Goal: Task Accomplishment & Management: Use online tool/utility

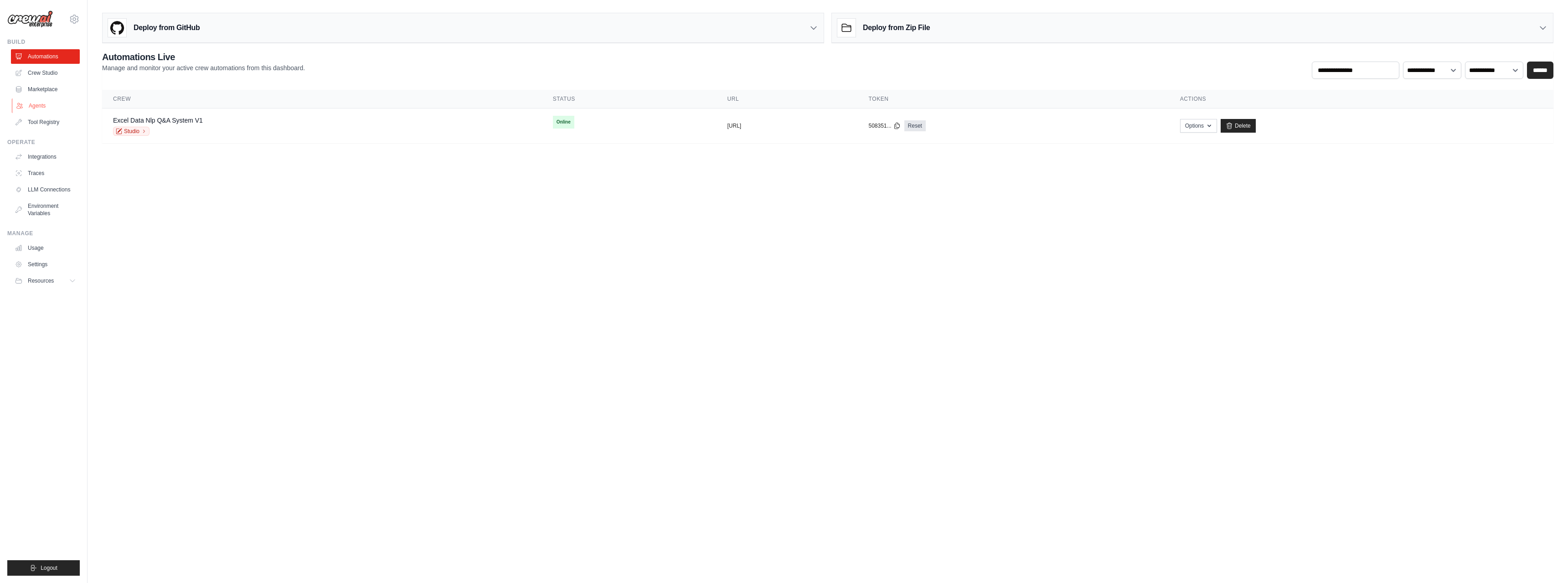
click at [40, 106] on link "Agents" at bounding box center [46, 106] width 69 height 15
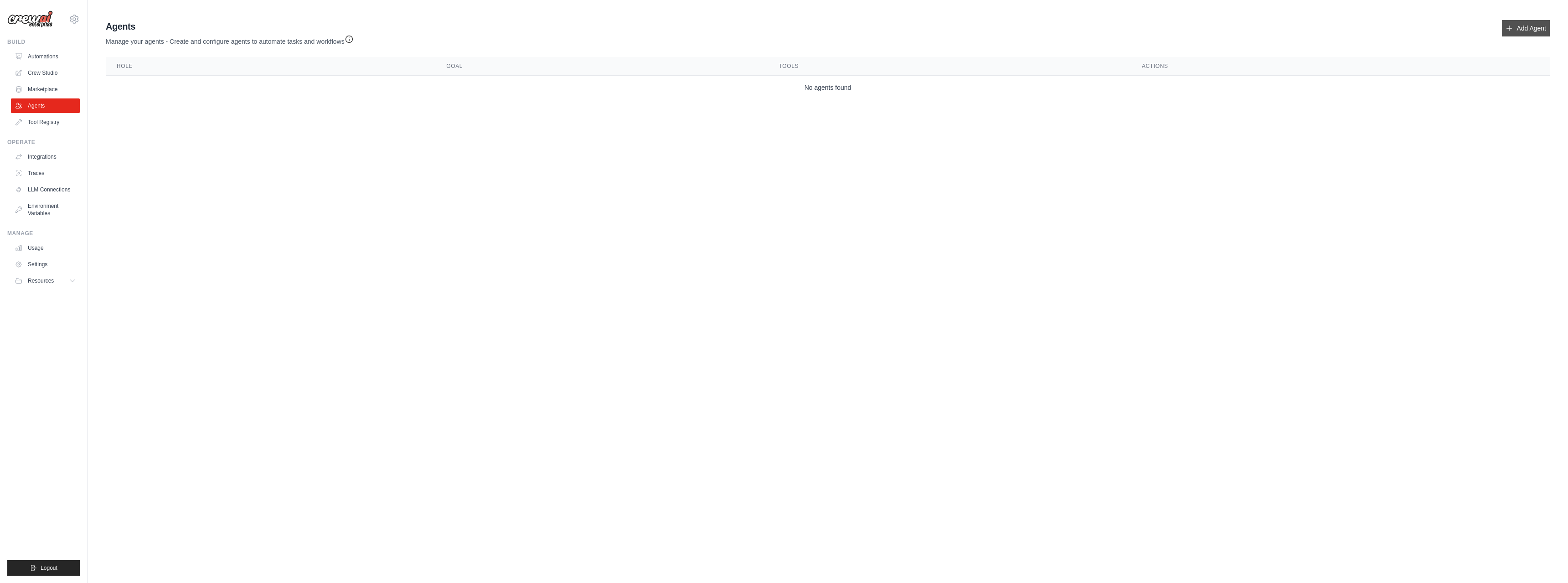
click at [1517, 29] on link "Add Agent" at bounding box center [1525, 28] width 48 height 16
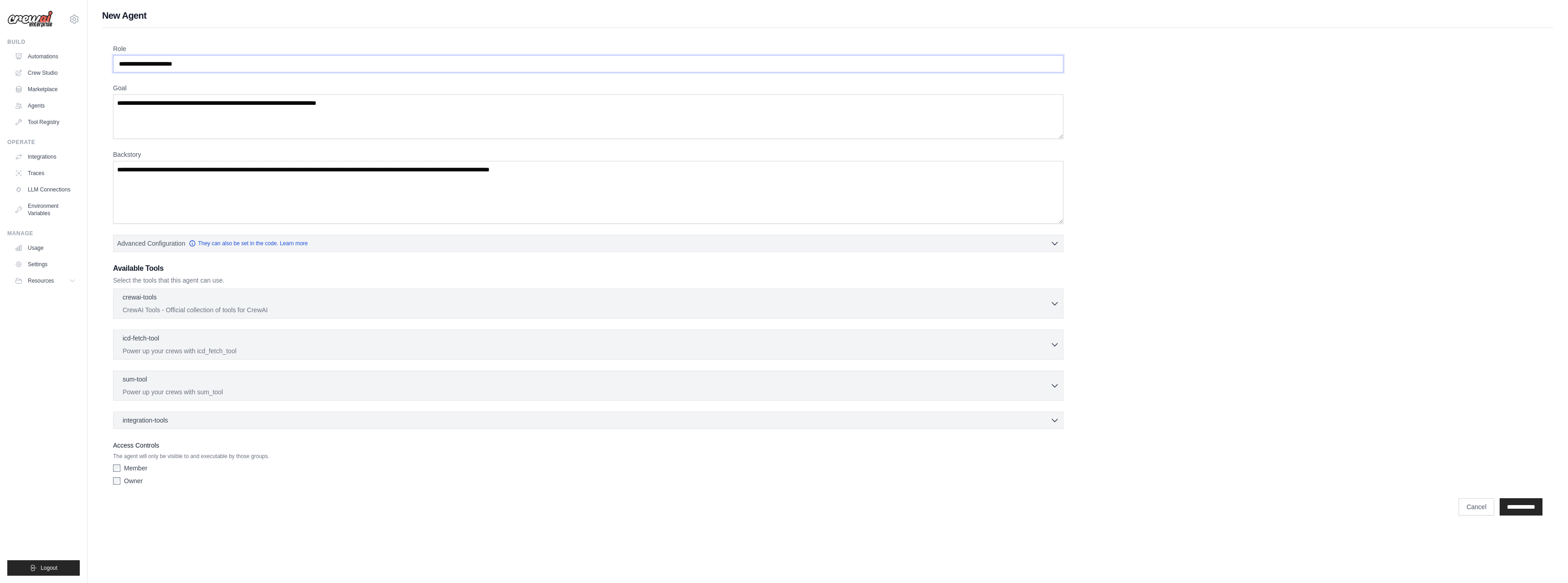
click at [201, 69] on input "Role" at bounding box center [588, 64] width 950 height 18
click at [177, 120] on textarea "Goal" at bounding box center [588, 117] width 950 height 44
click at [175, 192] on textarea "Backstory" at bounding box center [588, 192] width 950 height 63
click at [152, 422] on span "integration-tools" at bounding box center [146, 420] width 46 height 9
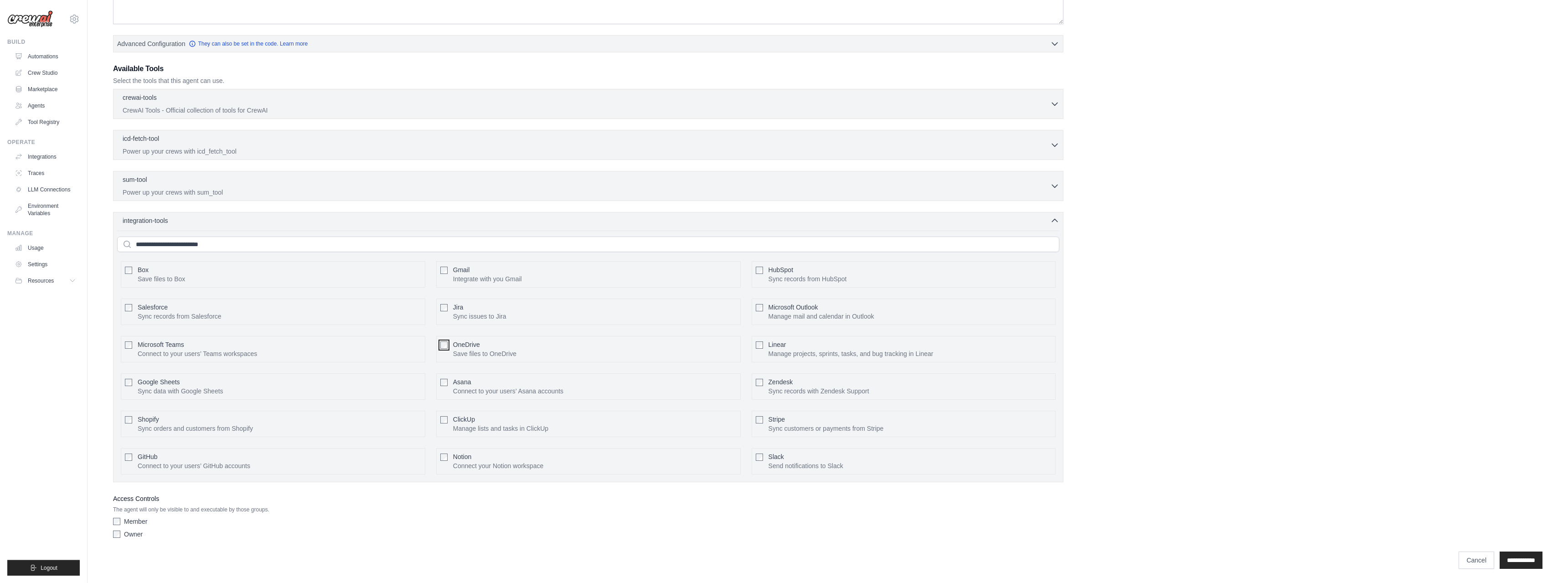
scroll to position [200, 0]
drag, startPoint x: 844, startPoint y: 464, endPoint x: 723, endPoint y: 491, distance: 124.0
click at [759, 470] on div "Slack Send notifications to Slack Configure" at bounding box center [904, 460] width 305 height 26
click at [679, 526] on div "Member Owner" at bounding box center [588, 529] width 950 height 26
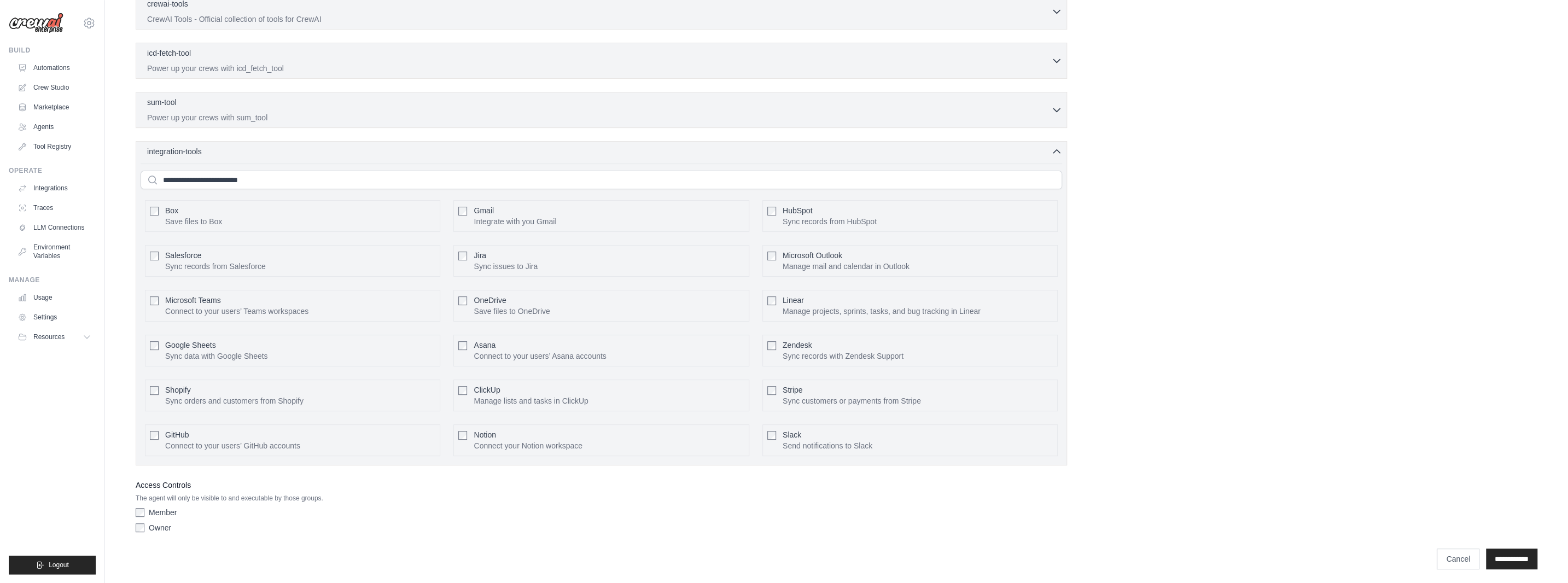
scroll to position [353, 0]
